Goal: Use online tool/utility

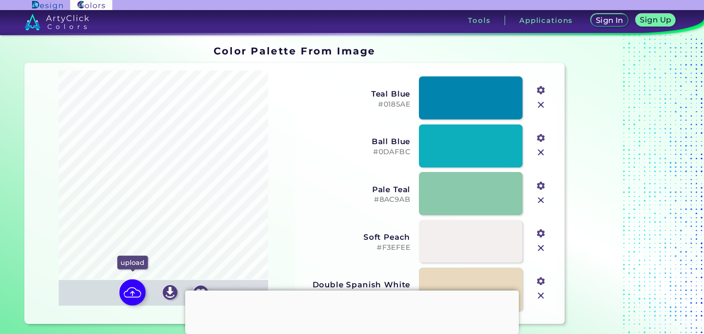
click at [133, 292] on img at bounding box center [133, 292] width 27 height 27
click at [0, 0] on input "file" at bounding box center [0, 0] width 0 height 0
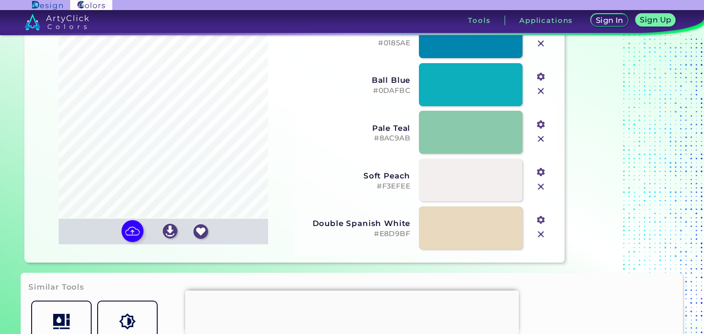
scroll to position [46, 0]
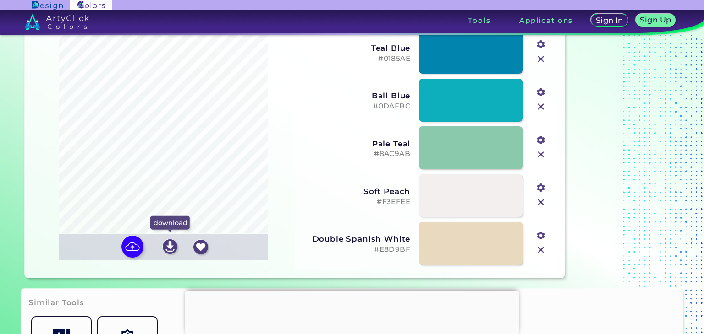
click at [166, 244] on img at bounding box center [170, 247] width 15 height 15
click at [133, 245] on img at bounding box center [133, 247] width 27 height 27
click at [0, 0] on input "file" at bounding box center [0, 0] width 0 height 0
click at [131, 248] on img at bounding box center [133, 247] width 27 height 27
click at [0, 0] on input "file" at bounding box center [0, 0] width 0 height 0
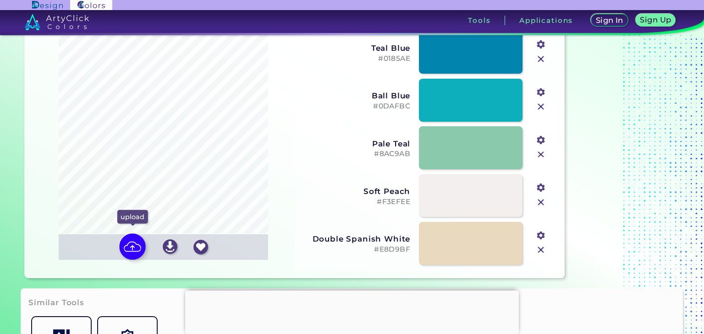
click at [134, 246] on img at bounding box center [133, 247] width 27 height 27
click at [0, 0] on input "file" at bounding box center [0, 0] width 0 height 0
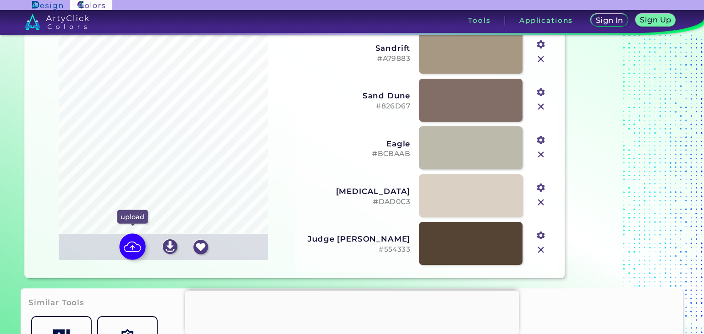
type input "#a79883"
type input "#826d67"
type input "#bcbaab"
type input "#dad0c3"
type input "#554333"
